Goal: Task Accomplishment & Management: Manage account settings

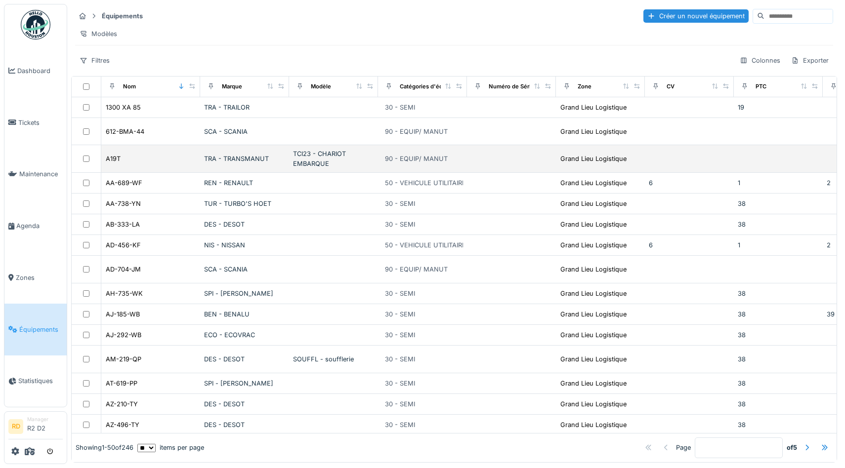
scroll to position [0, 431]
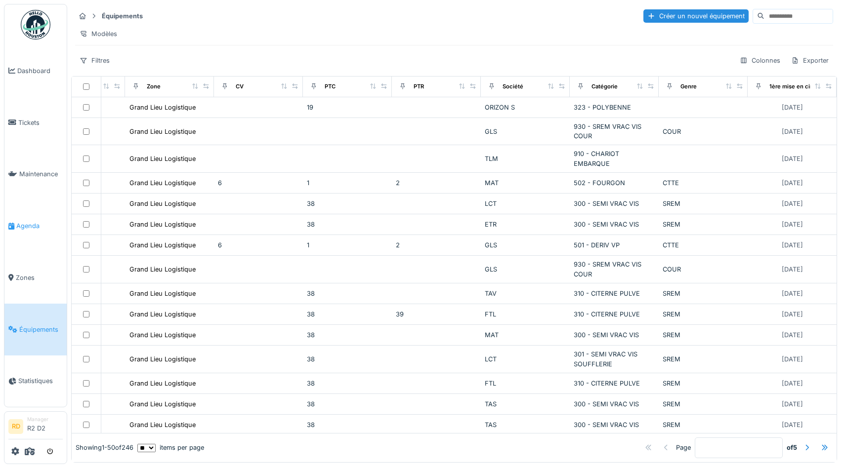
click at [21, 228] on span "Agenda" at bounding box center [39, 225] width 46 height 9
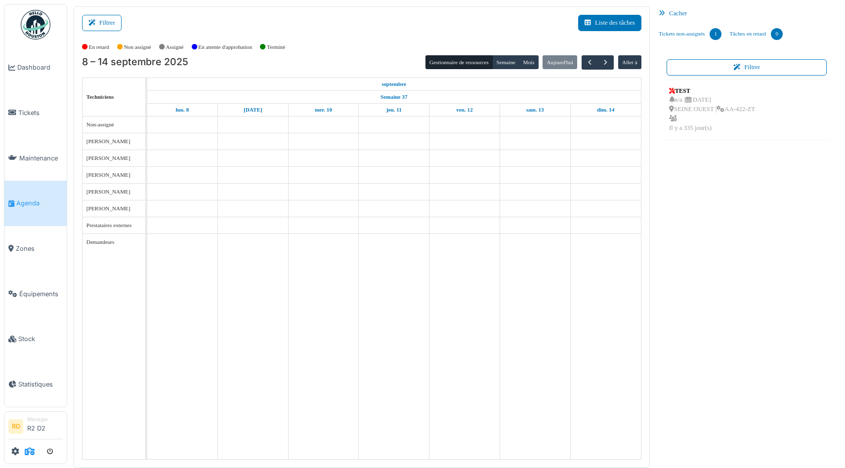
click at [31, 450] on icon at bounding box center [30, 452] width 10 height 8
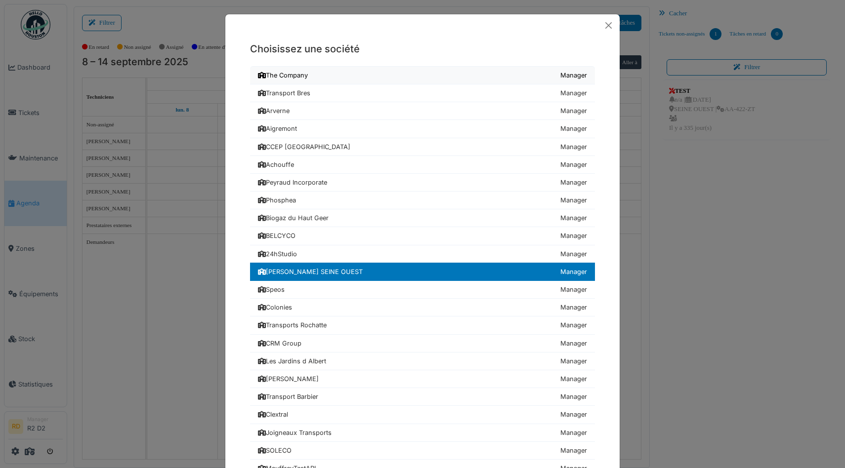
click at [302, 75] on div "The Company" at bounding box center [283, 75] width 50 height 9
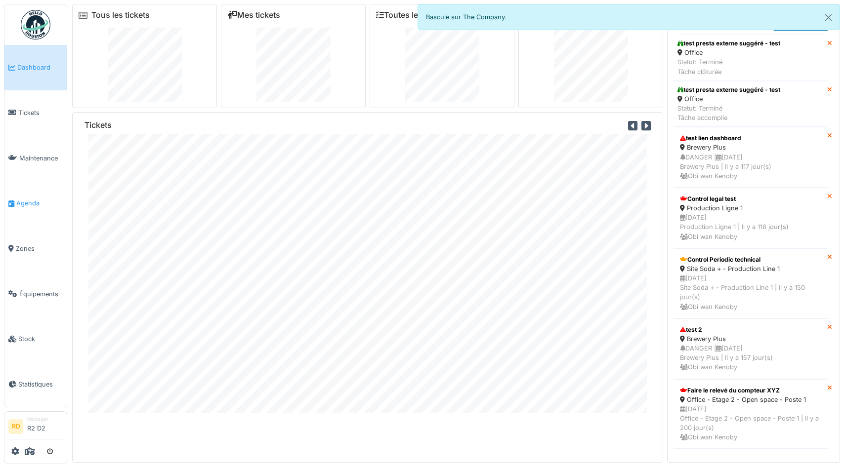
click at [22, 206] on span "Agenda" at bounding box center [39, 203] width 46 height 9
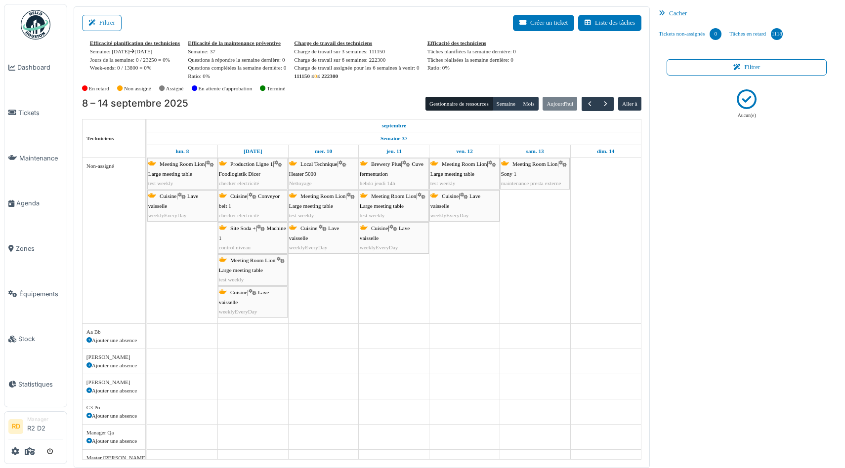
click at [324, 171] on div "Local Technique | Heater 5000 Nettoyage" at bounding box center [323, 174] width 68 height 29
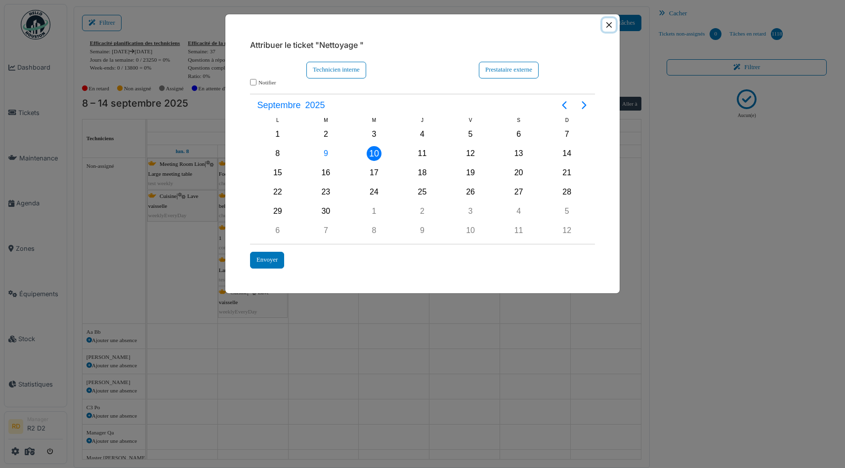
click at [608, 27] on button "Close" at bounding box center [608, 24] width 13 height 13
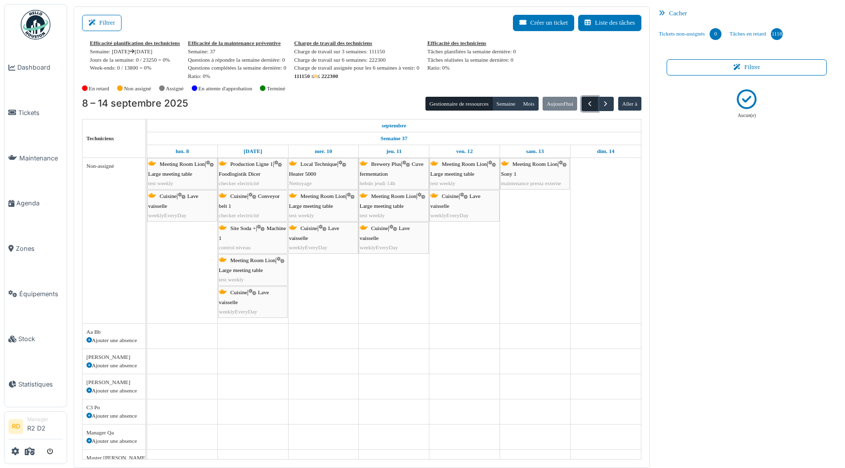
click at [588, 105] on span "button" at bounding box center [589, 104] width 8 height 8
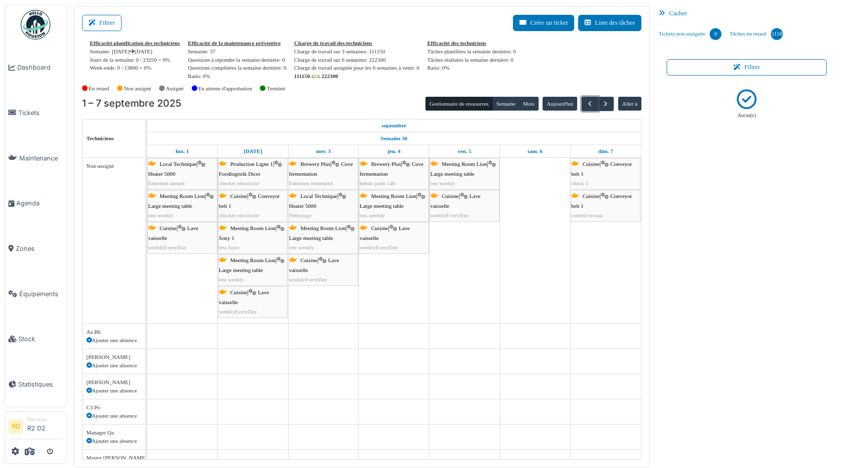
click at [598, 169] on div "Cuisine | Conveyor belt 1 check 1" at bounding box center [605, 174] width 68 height 29
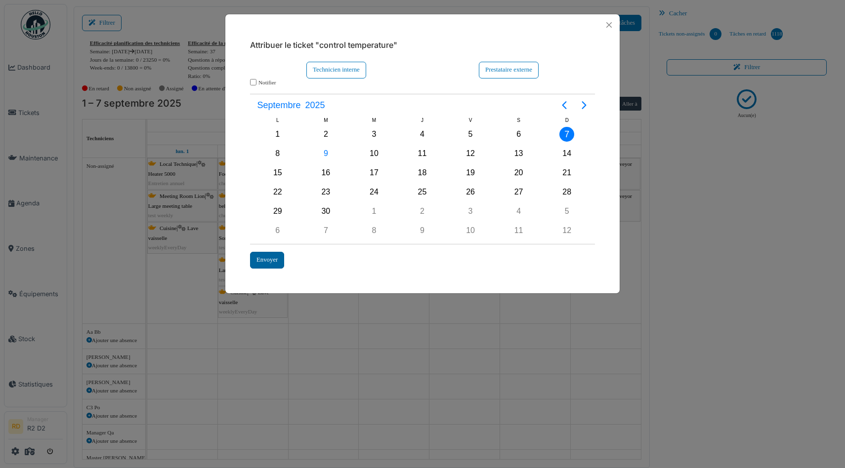
click at [266, 260] on div "Envoyer" at bounding box center [267, 260] width 34 height 16
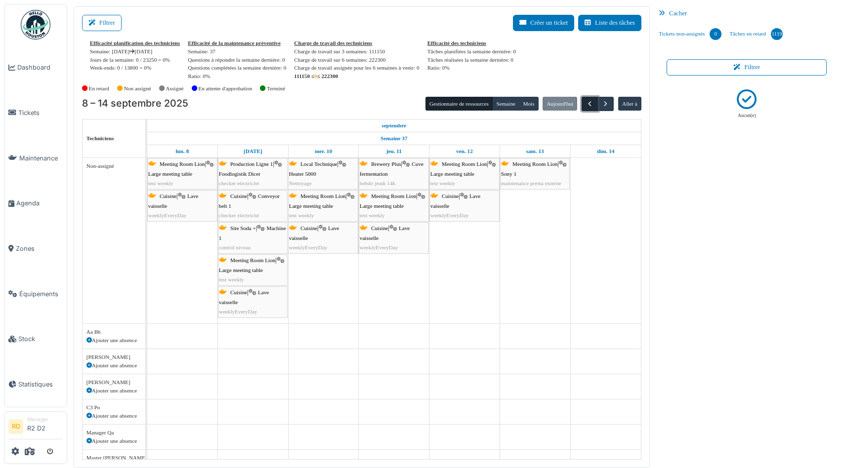
click at [585, 104] on span "button" at bounding box center [589, 104] width 8 height 8
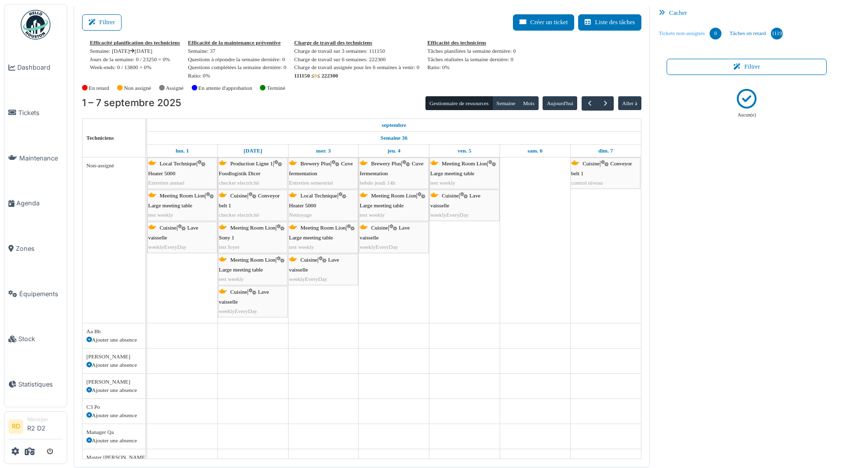
click at [670, 34] on link "Tickets non-assignés 0" at bounding box center [689, 33] width 71 height 27
click at [748, 33] on link "Tâches en retard 1119" at bounding box center [755, 33] width 61 height 27
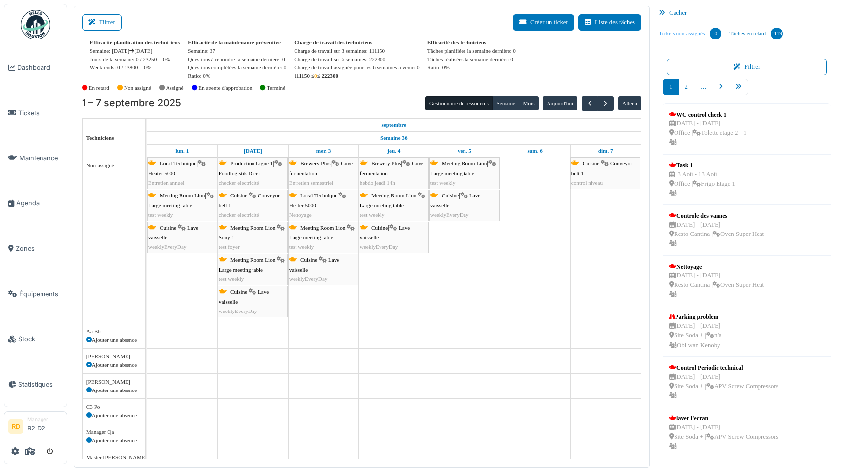
click at [690, 31] on link "Tickets non-assignés 0" at bounding box center [689, 33] width 71 height 27
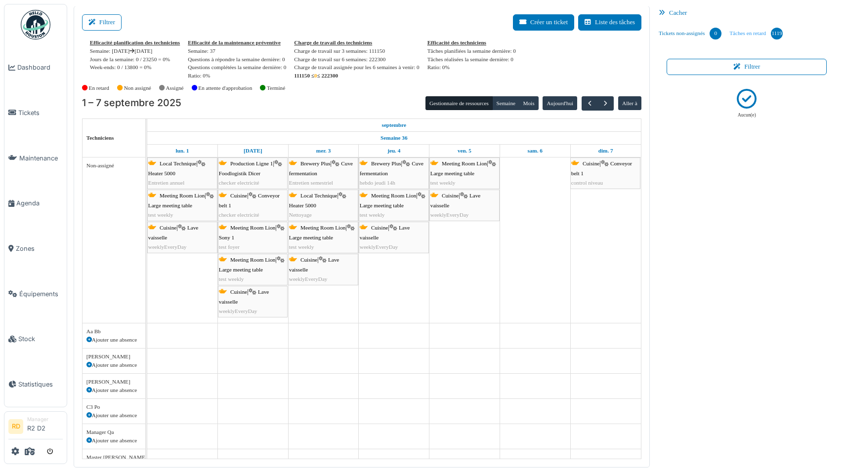
click at [755, 33] on link "Tâches en retard 1119" at bounding box center [755, 33] width 61 height 27
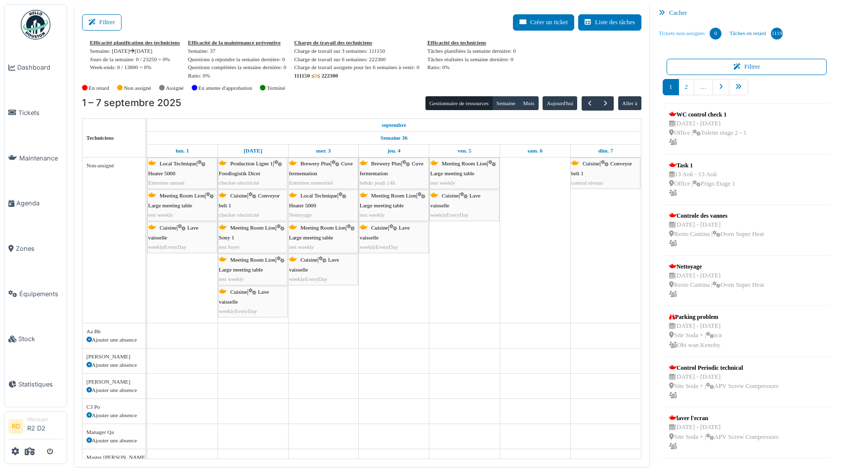
click at [693, 41] on link "Tickets non-assignés 0" at bounding box center [689, 33] width 71 height 27
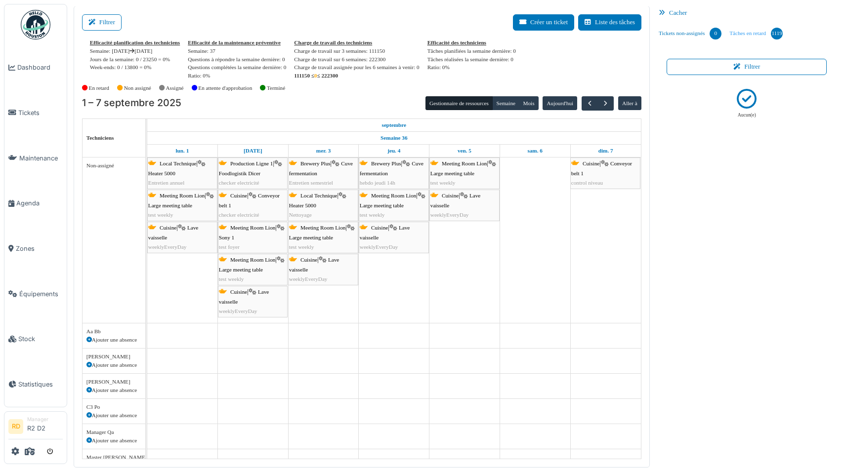
click at [750, 42] on link "Tâches en retard 1119" at bounding box center [755, 33] width 61 height 27
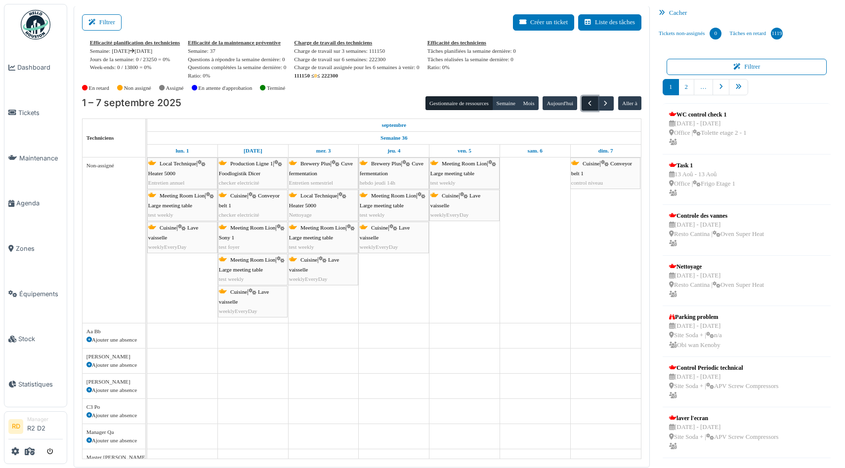
click at [593, 103] on button "button" at bounding box center [589, 103] width 16 height 14
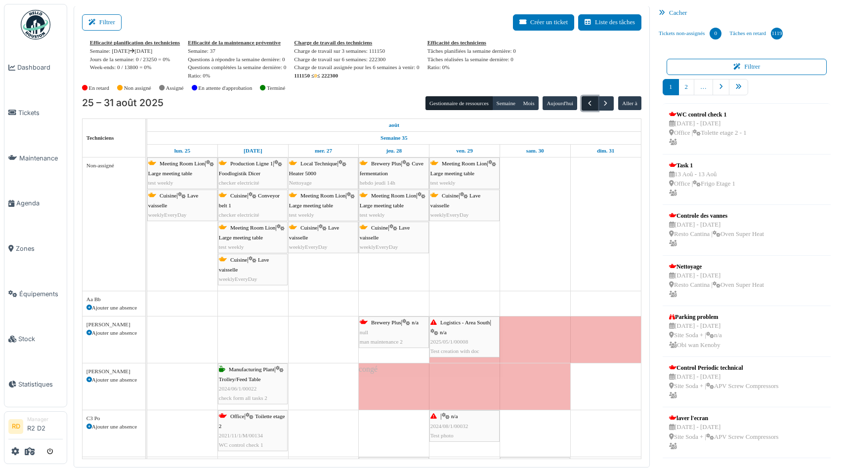
click at [589, 105] on span "button" at bounding box center [589, 103] width 8 height 8
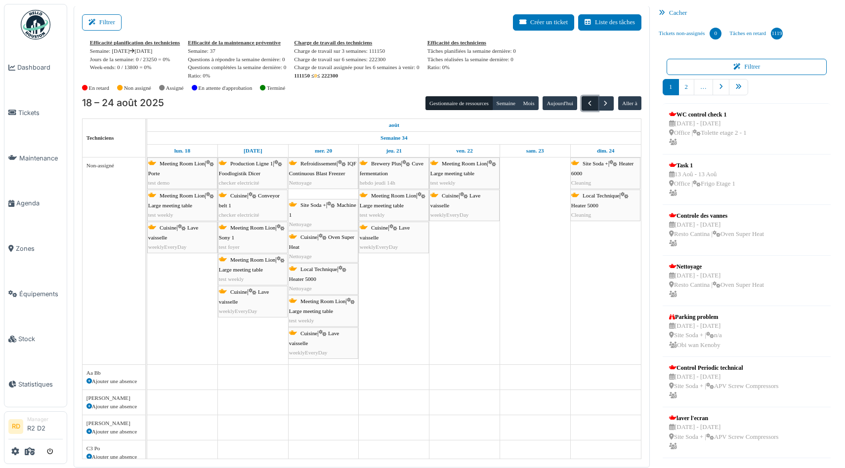
click at [589, 105] on span "button" at bounding box center [589, 103] width 8 height 8
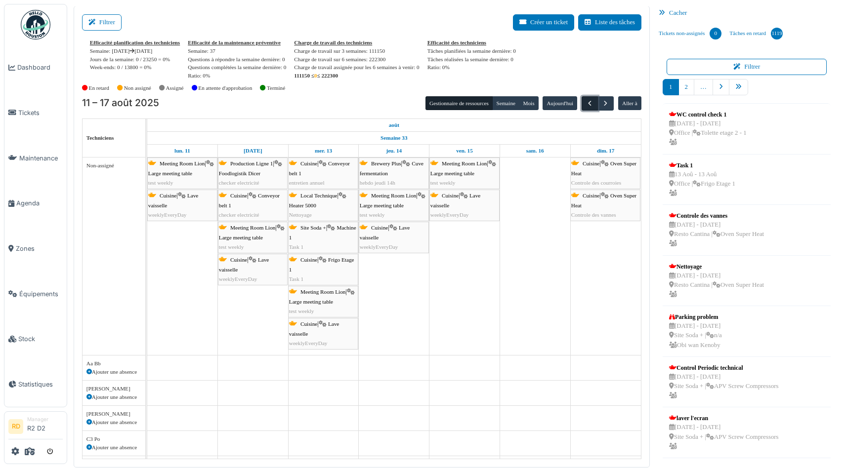
click at [589, 105] on span "button" at bounding box center [589, 103] width 8 height 8
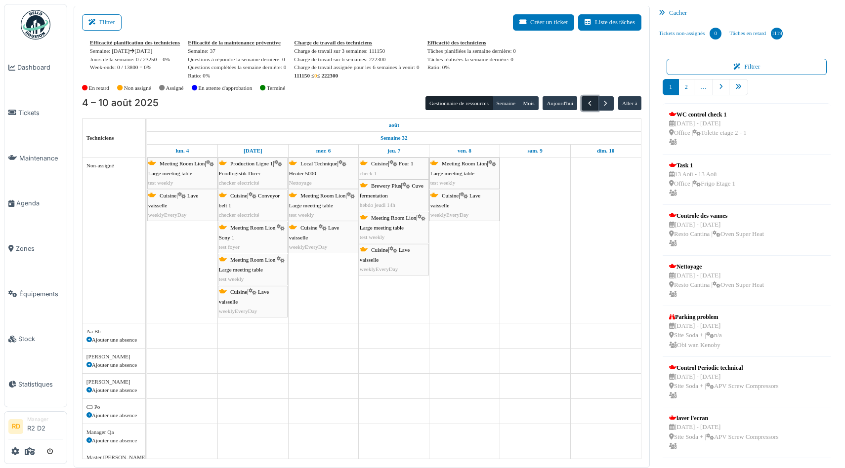
click at [589, 105] on span "button" at bounding box center [589, 103] width 8 height 8
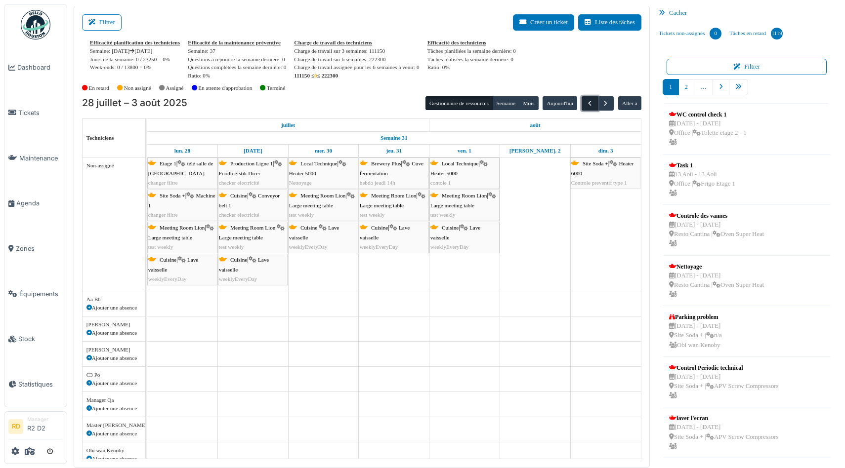
click at [589, 105] on span "button" at bounding box center [589, 103] width 8 height 8
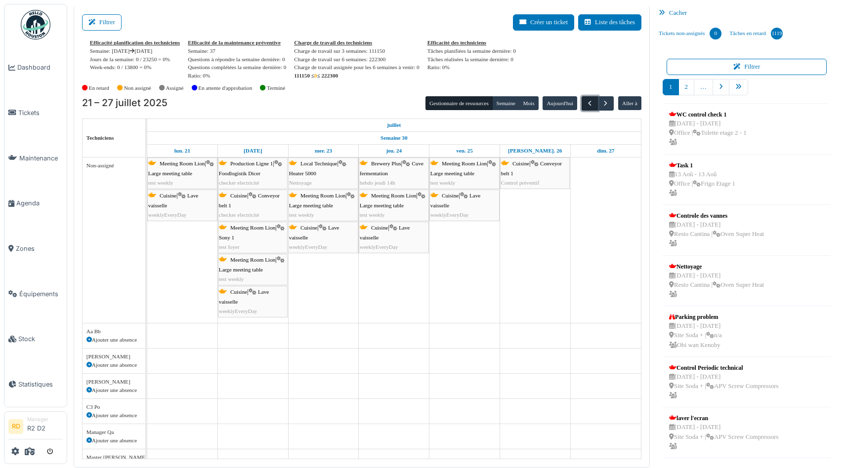
click at [589, 105] on span "button" at bounding box center [589, 103] width 8 height 8
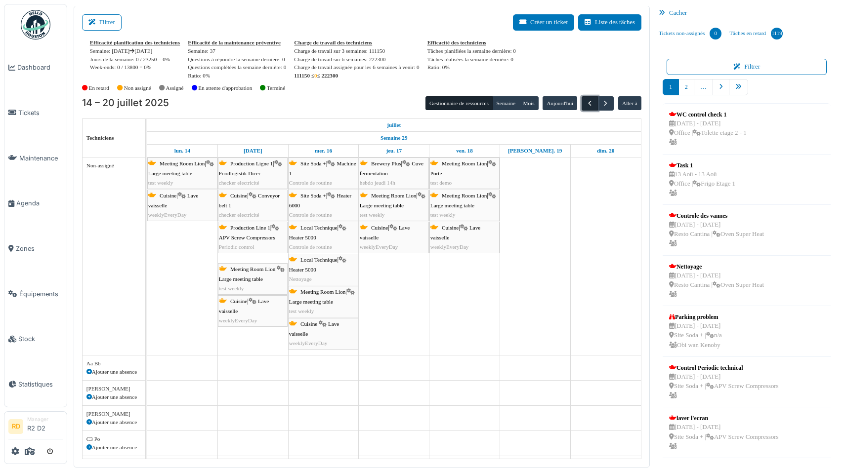
click at [589, 105] on span "button" at bounding box center [589, 103] width 8 height 8
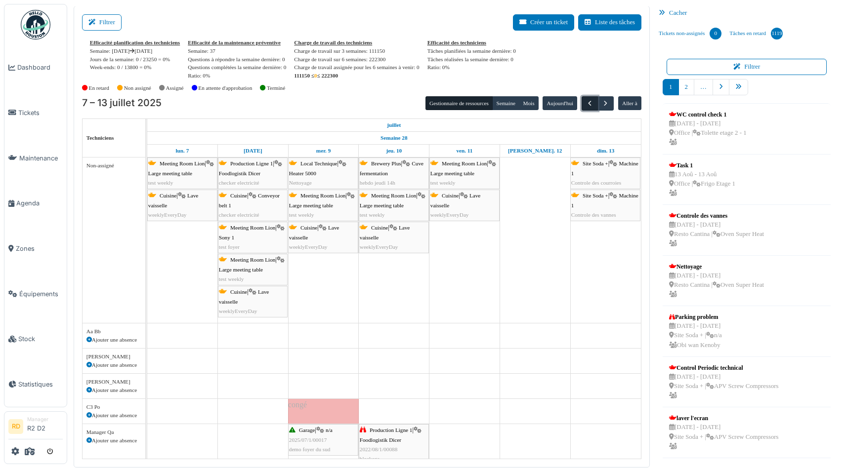
click at [588, 106] on span "button" at bounding box center [589, 103] width 8 height 8
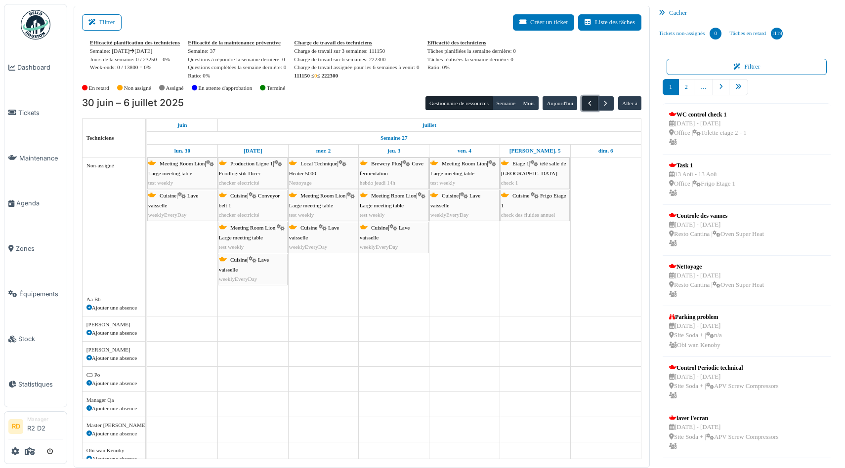
click at [588, 106] on span "button" at bounding box center [589, 103] width 8 height 8
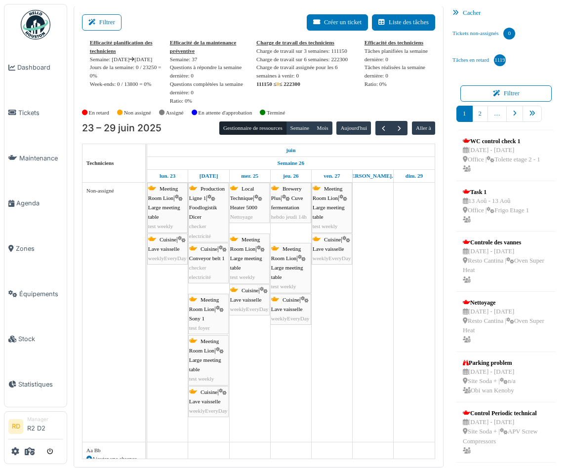
click at [400, 110] on div "En retard Non assigné Assigné En attente d'approbation Terminé" at bounding box center [258, 113] width 353 height 16
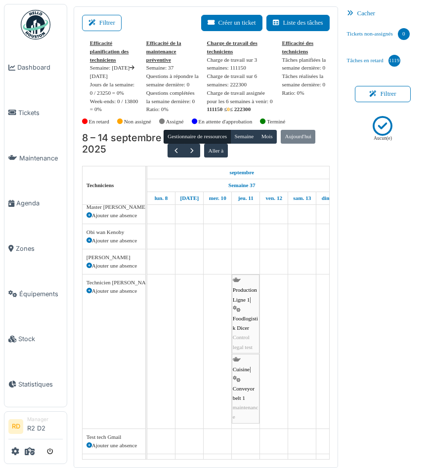
scroll to position [506, 0]
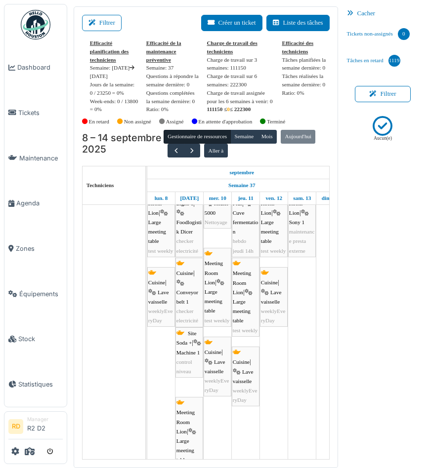
scroll to position [35, 0]
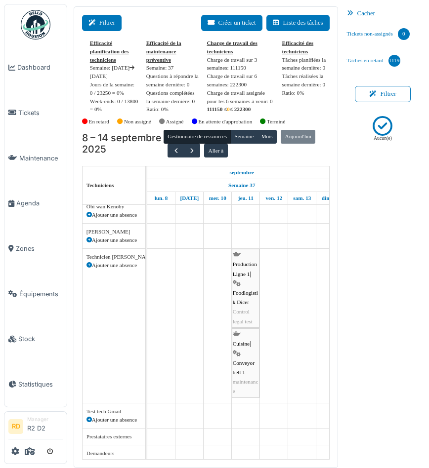
click at [108, 21] on button "Filtrer" at bounding box center [102, 23] width 40 height 16
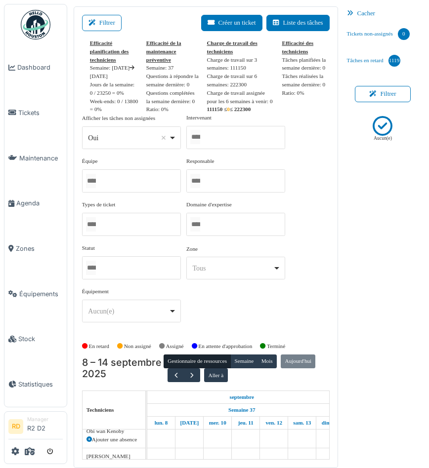
click at [140, 145] on div "Oui Remove item" at bounding box center [131, 138] width 90 height 14
select select "**"
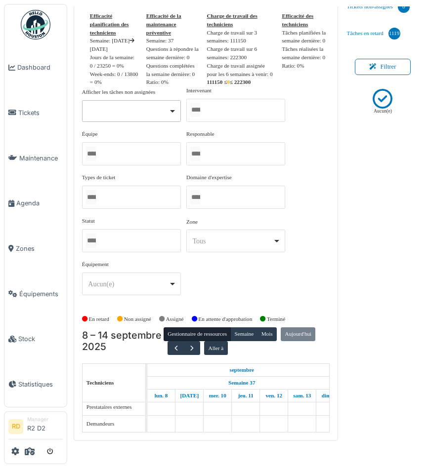
scroll to position [273, 0]
click at [133, 112] on div at bounding box center [131, 110] width 90 height 4
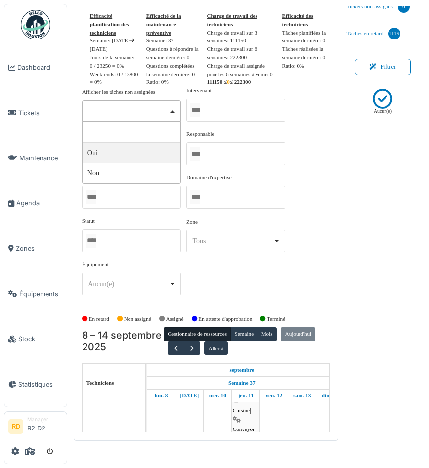
select select "***"
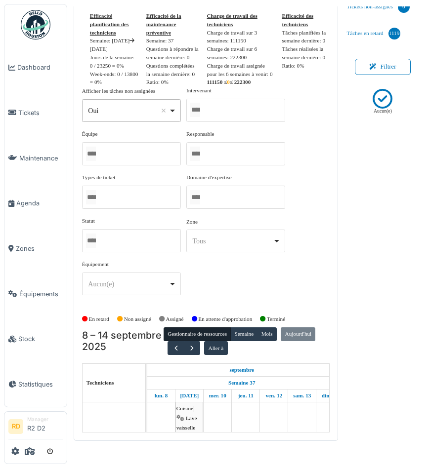
click at [76, 170] on div "Filtrer Créer un ticket Liste des tâches Efficacité planification des technicie…" at bounding box center [206, 210] width 264 height 462
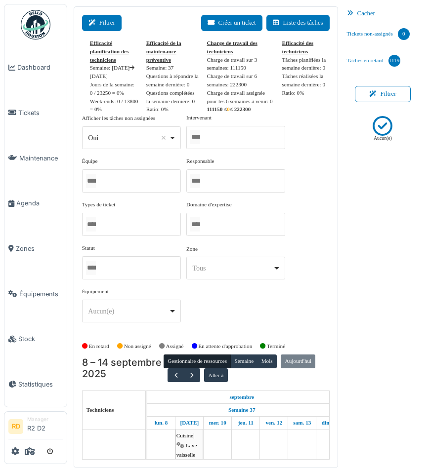
click at [105, 24] on button "Filtrer" at bounding box center [102, 23] width 40 height 16
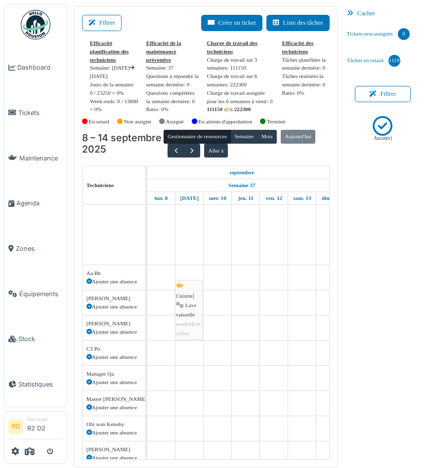
drag, startPoint x: 189, startPoint y: 249, endPoint x: 189, endPoint y: 313, distance: 63.7
click at [189, 313] on div "Meeting Room Lion | Large meeting table test weekly Production Ligne 1 | Foodlo…" at bounding box center [245, 286] width 197 height 788
click at [193, 256] on div "Cuisine | Lave vaisselle weeklyEveryDay" at bounding box center [189, 229] width 26 height 57
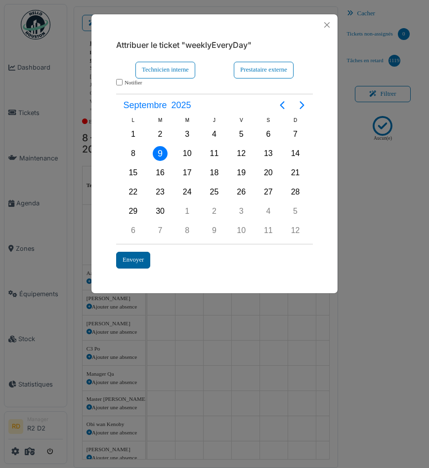
click at [136, 259] on div "Envoyer" at bounding box center [133, 260] width 34 height 16
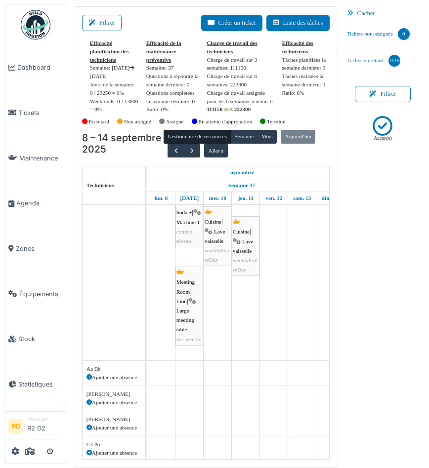
click at [191, 332] on span "Large meeting table" at bounding box center [185, 320] width 18 height 25
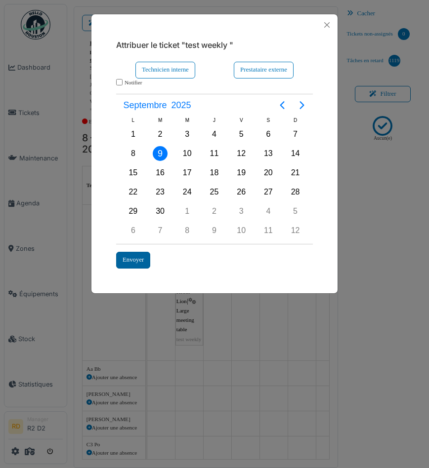
click at [130, 261] on div "Envoyer" at bounding box center [133, 260] width 34 height 16
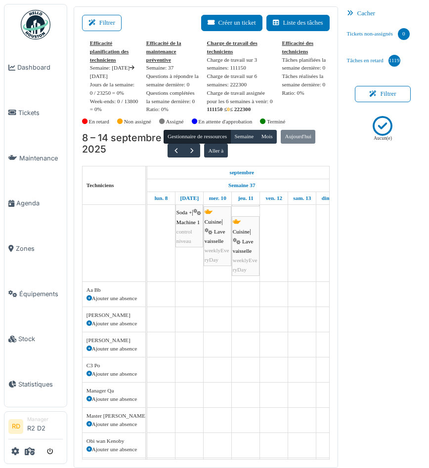
click at [189, 246] on div "Site Soda + | Machine 1 control niveau" at bounding box center [189, 222] width 26 height 47
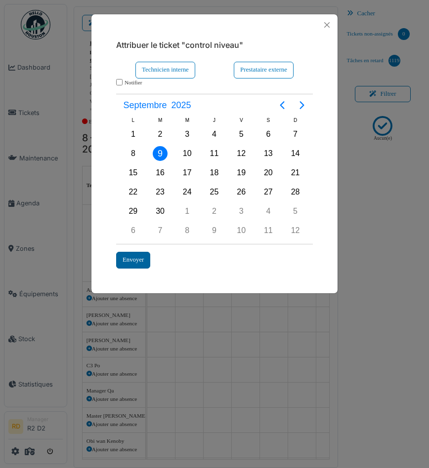
click at [137, 259] on div "Envoyer" at bounding box center [133, 260] width 34 height 16
